Goal: Task Accomplishment & Management: Use online tool/utility

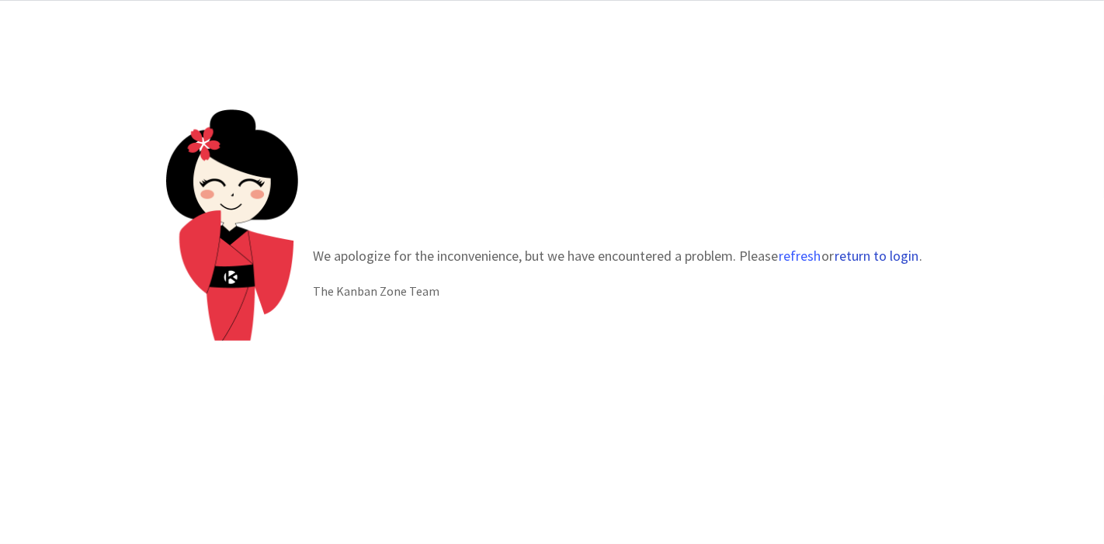
click at [852, 258] on button "return to login" at bounding box center [877, 256] width 85 height 16
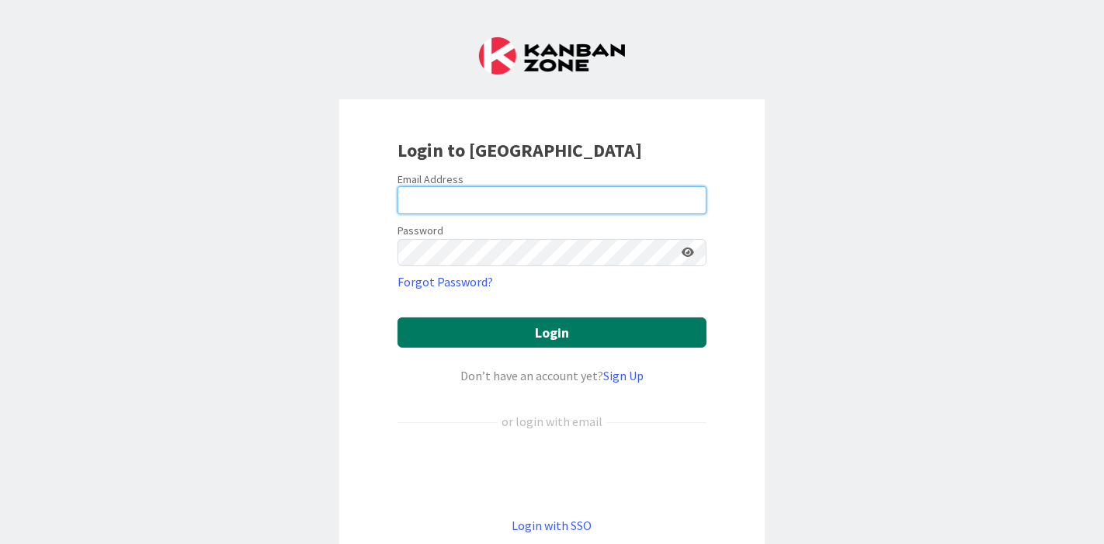
type input "[PERSON_NAME][EMAIL_ADDRESS][PERSON_NAME][DOMAIN_NAME]"
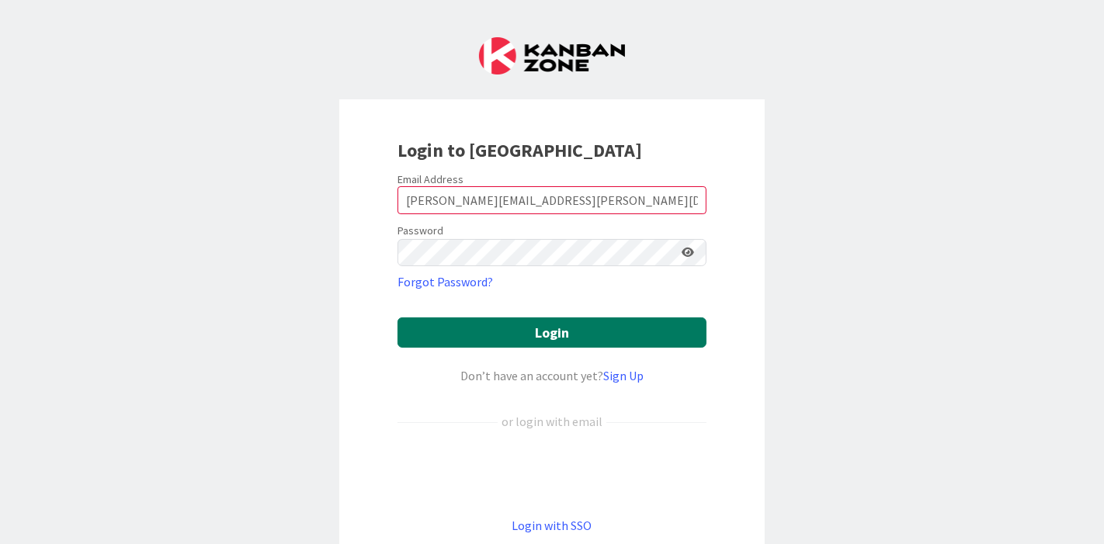
click at [499, 325] on button "Login" at bounding box center [551, 333] width 309 height 30
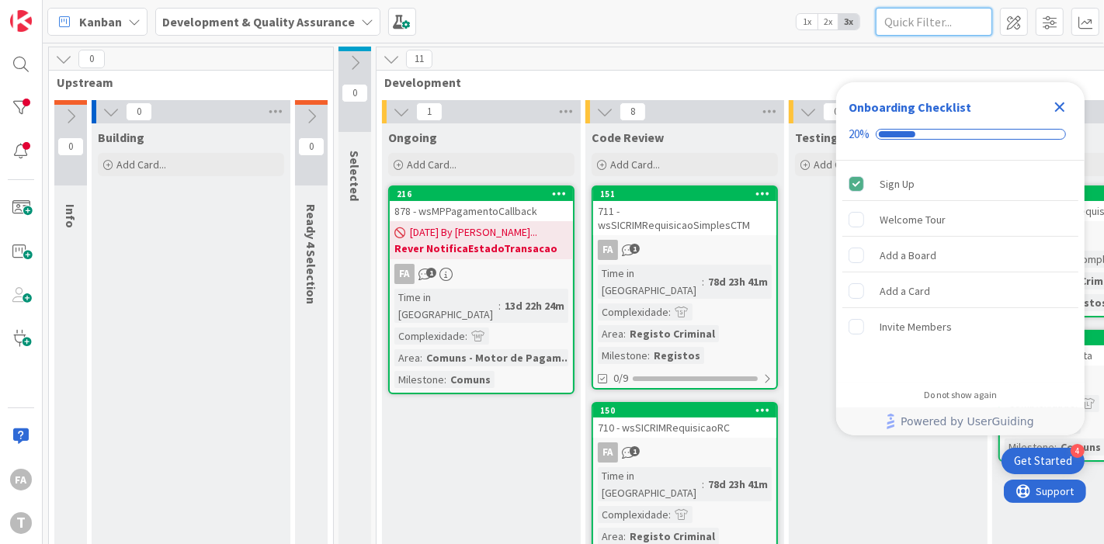
click at [925, 23] on input "text" at bounding box center [934, 22] width 116 height 28
click at [33, 96] on div at bounding box center [20, 107] width 31 height 31
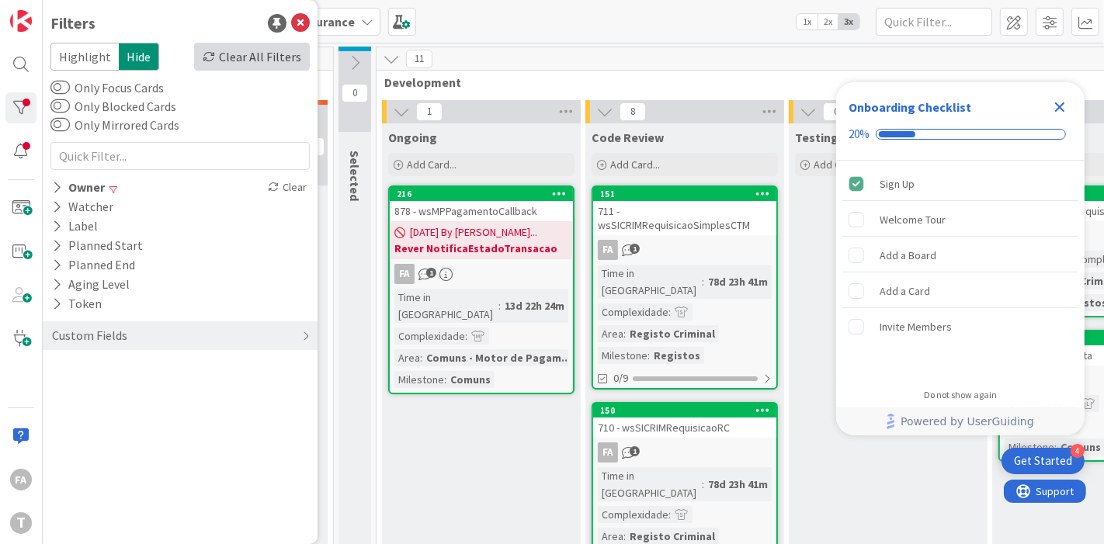
click at [283, 54] on div "Clear All Filters" at bounding box center [252, 57] width 116 height 28
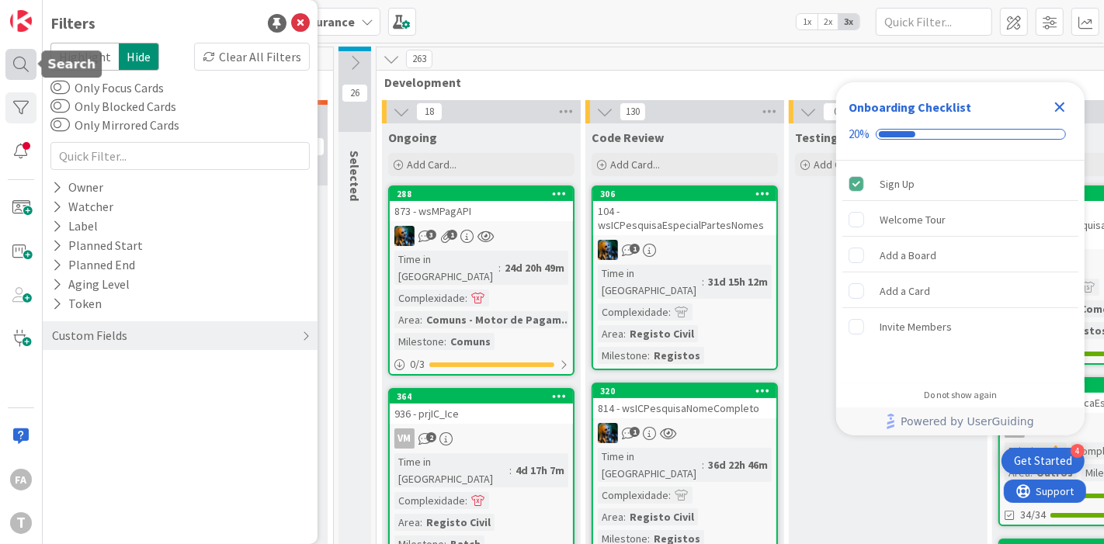
click at [29, 68] on div at bounding box center [20, 64] width 31 height 31
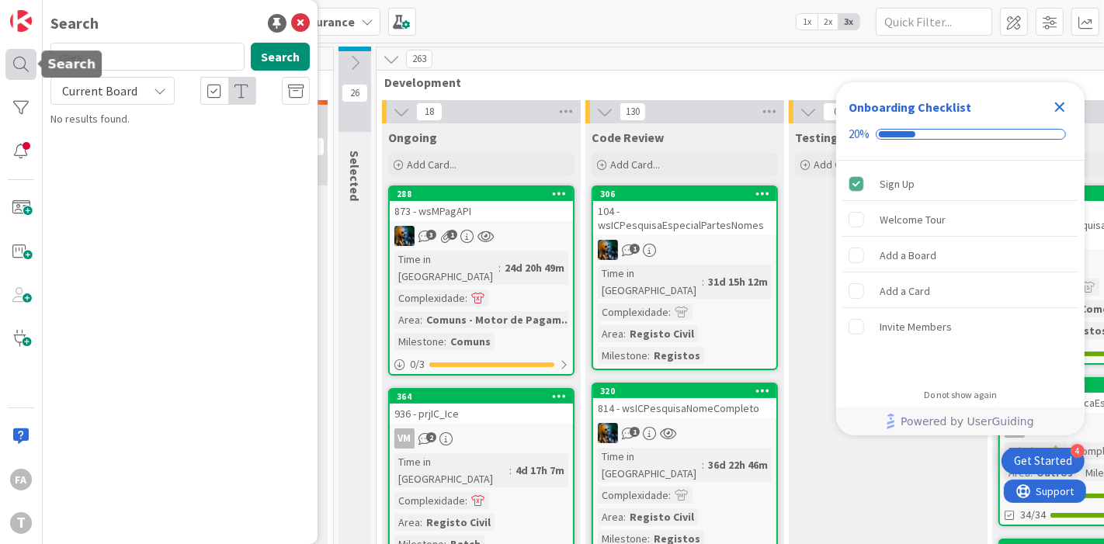
type input "caes"
click at [305, 26] on icon at bounding box center [300, 23] width 19 height 19
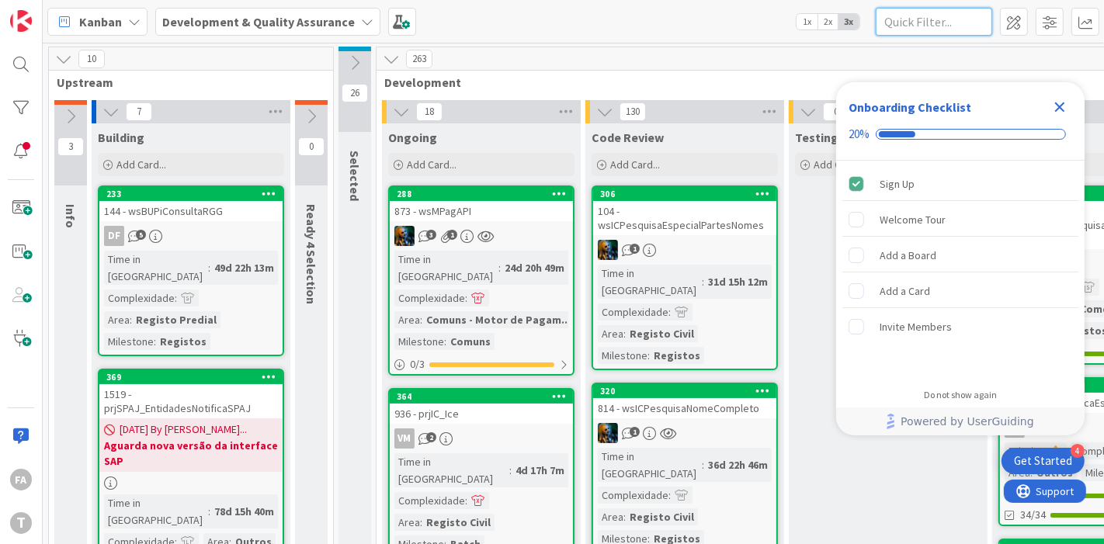
click at [940, 13] on input "text" at bounding box center [934, 22] width 116 height 28
type input "caes"
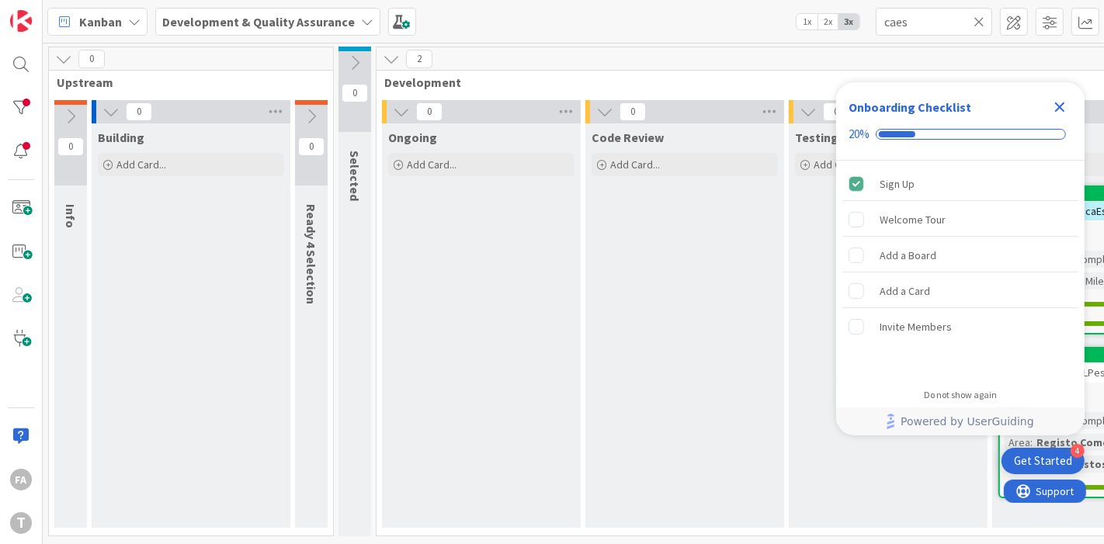
click at [1064, 105] on icon "Close Checklist" at bounding box center [1059, 107] width 19 height 19
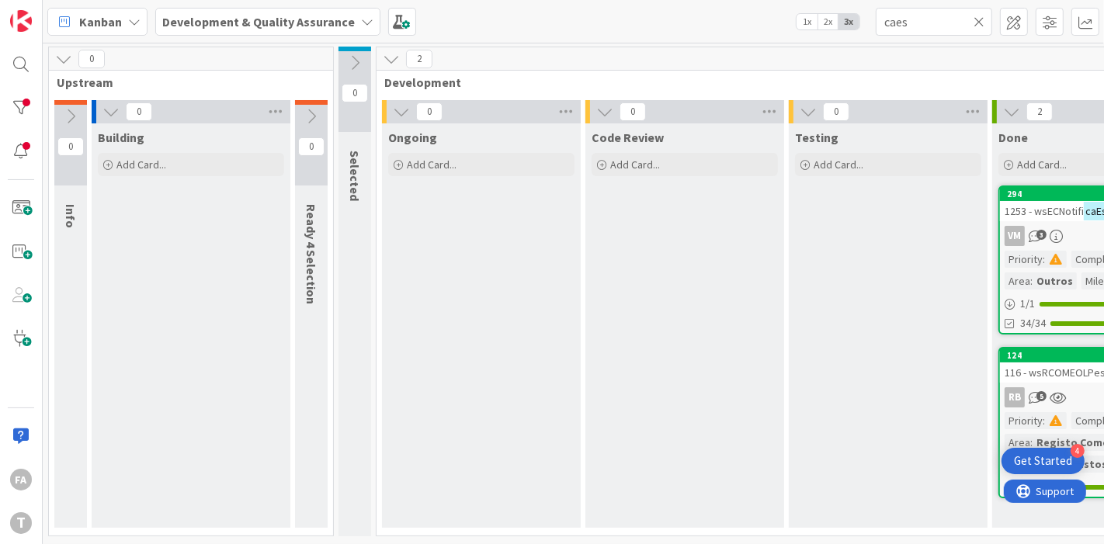
scroll to position [0, 193]
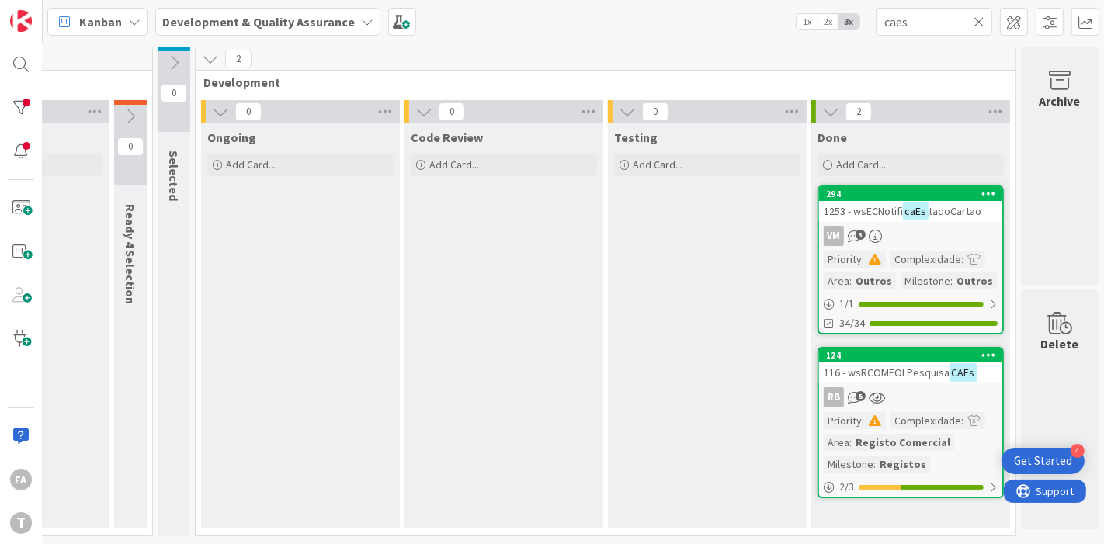
click at [921, 378] on div "116 - wsRCOMEOLPesquisa CAEs" at bounding box center [910, 373] width 183 height 20
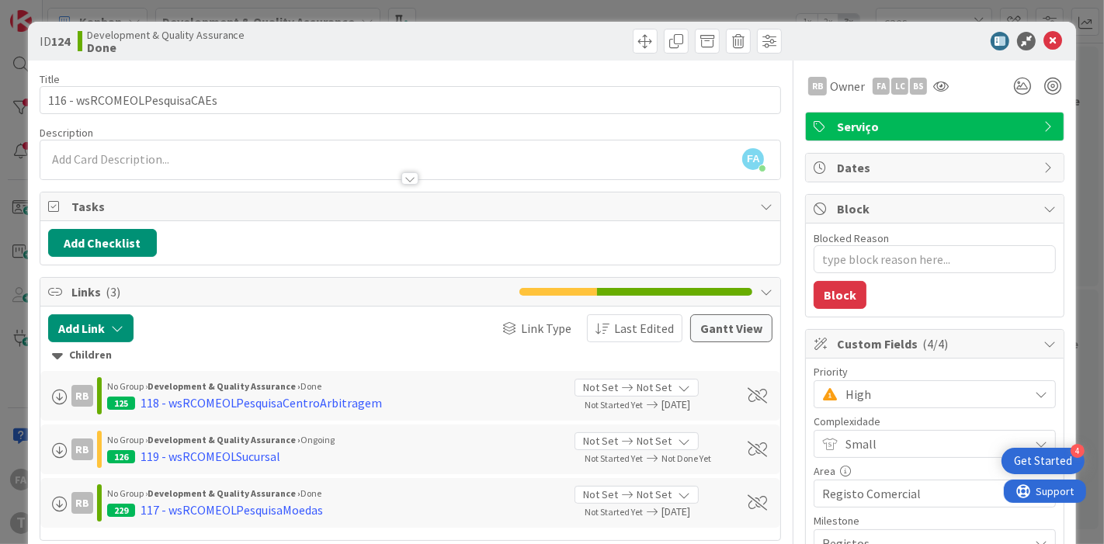
scroll to position [104, 0]
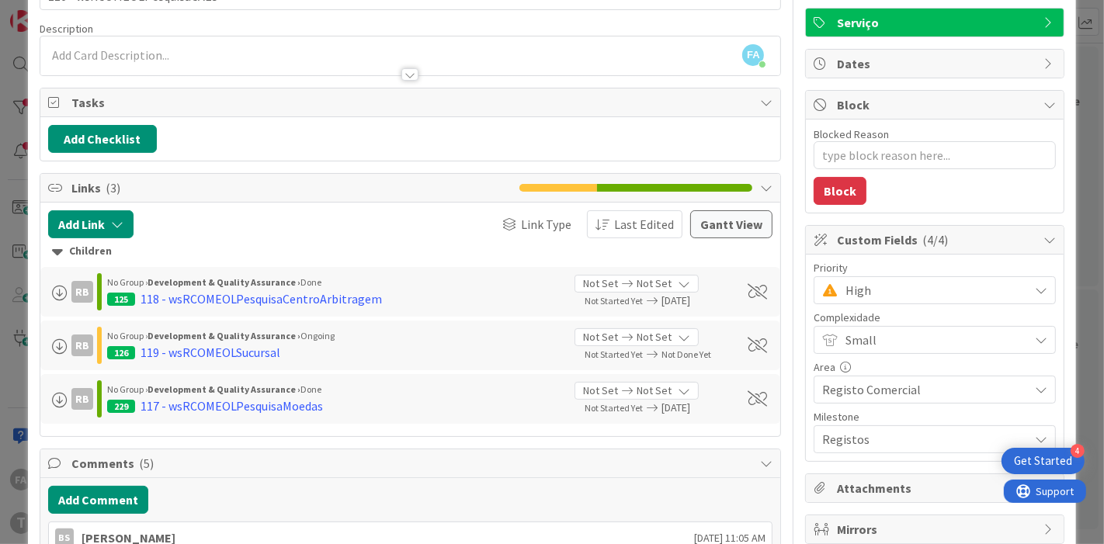
type textarea "x"
